Goal: Task Accomplishment & Management: Manage account settings

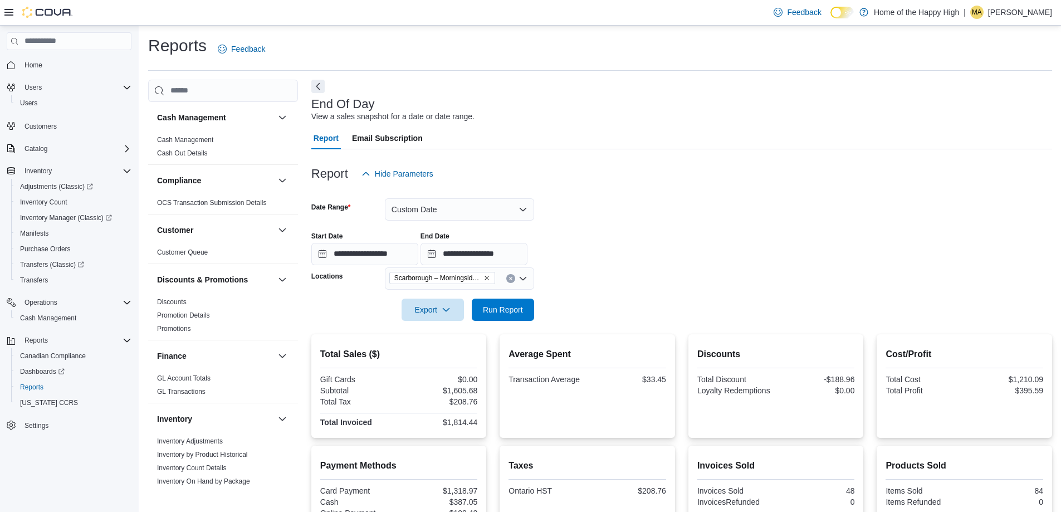
scroll to position [88, 0]
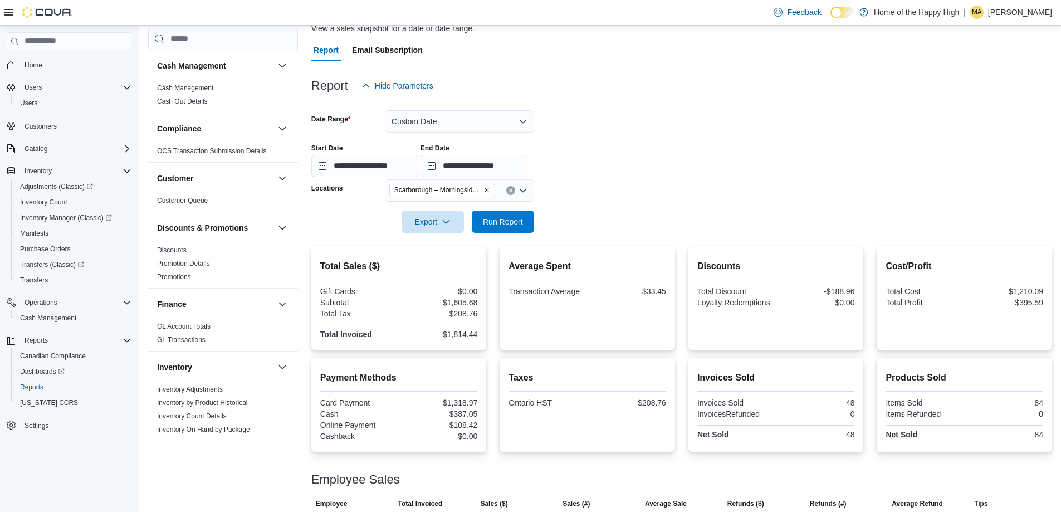
click at [1011, 17] on p "Milagros Argoso" at bounding box center [1020, 12] width 64 height 13
click at [989, 103] on span "Sign Out" at bounding box center [980, 108] width 30 height 11
